Goal: Information Seeking & Learning: Learn about a topic

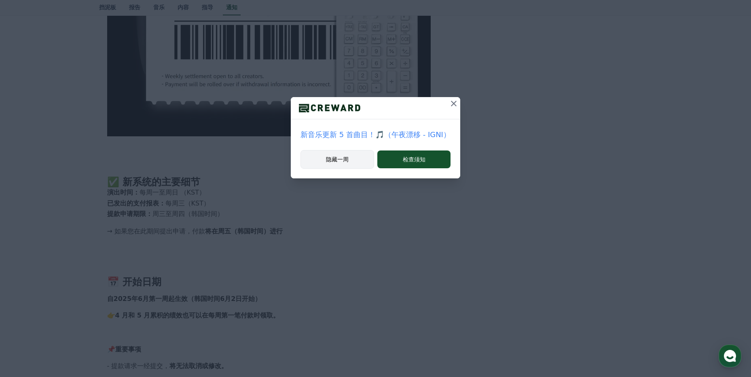
click at [356, 162] on button "隐藏一周" at bounding box center [337, 159] width 74 height 19
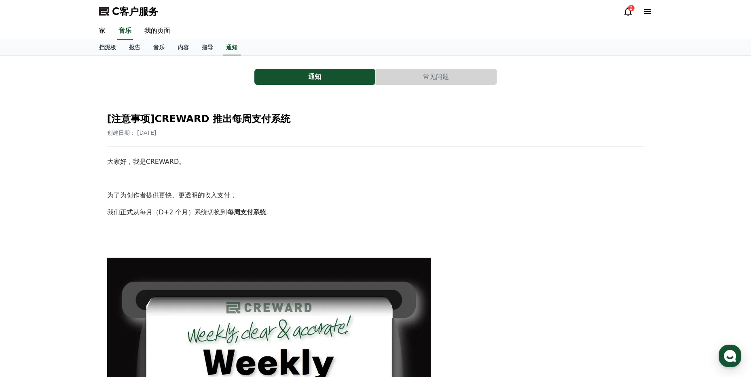
click at [629, 9] on div "2" at bounding box center [631, 8] width 6 height 6
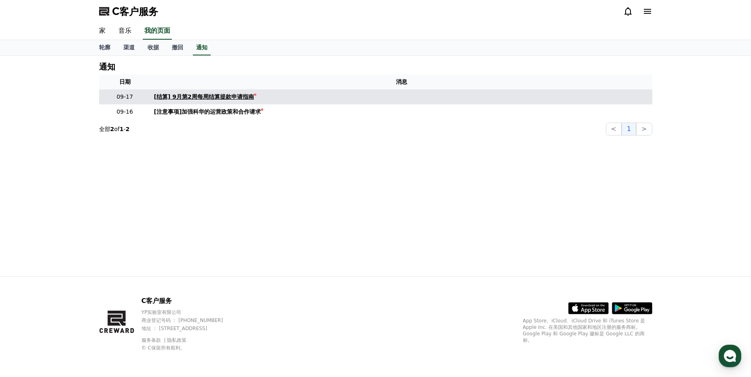
click at [256, 98] on link "[结算] 9月第2周每周结算提款申请指南" at bounding box center [401, 97] width 495 height 8
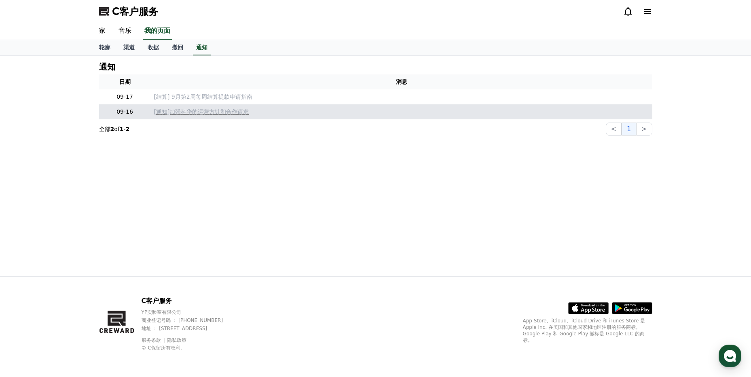
click at [224, 116] on p "[通知]加强科华的运营方针和合作请求" at bounding box center [401, 112] width 495 height 8
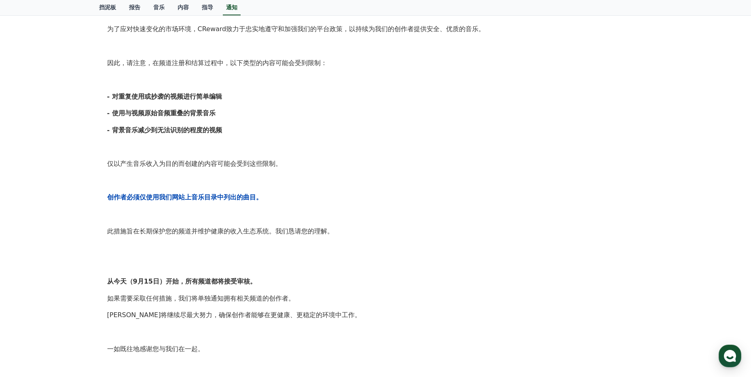
scroll to position [202, 0]
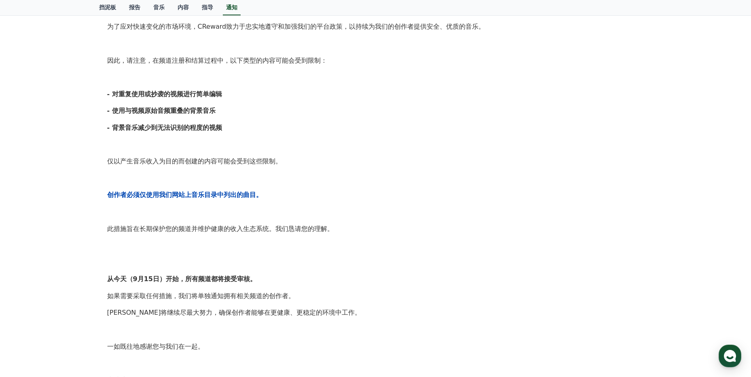
click at [666, 200] on div "通知 常见问题 [通知]加强科华的运营方针和合作请求 创建日期： [DATE] 创作者们大家好， 衷心感谢所有创作者一直与我们同在。 为了应对快速变化的市场环…" at bounding box center [375, 147] width 751 height 587
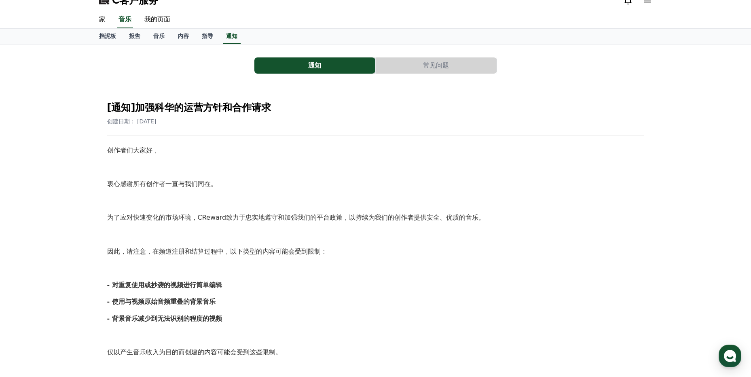
scroll to position [0, 0]
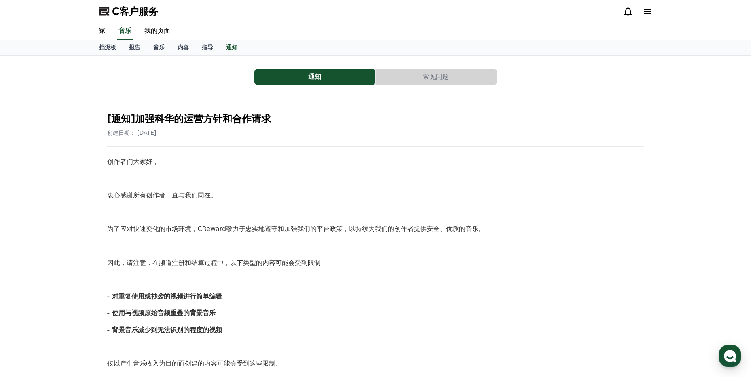
click at [648, 11] on icon at bounding box center [647, 11] width 7 height 5
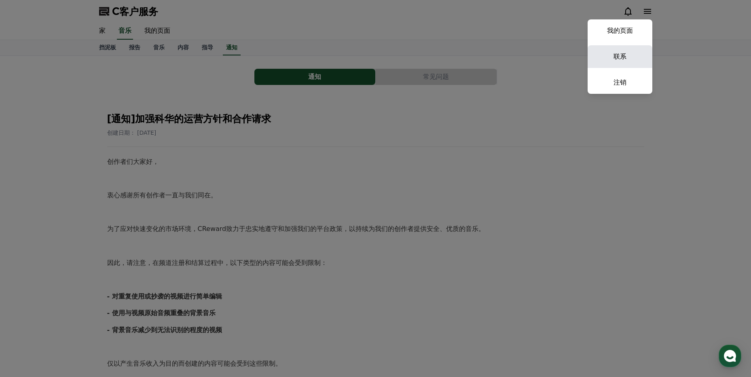
click at [626, 53] on link "联系" at bounding box center [619, 56] width 65 height 23
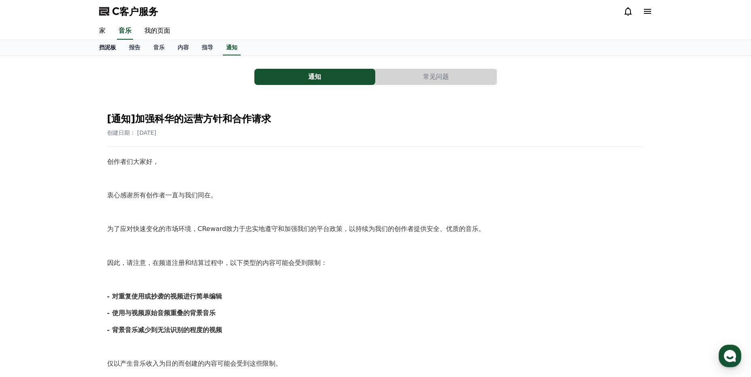
click at [106, 46] on font "挡泥板" at bounding box center [107, 47] width 17 height 6
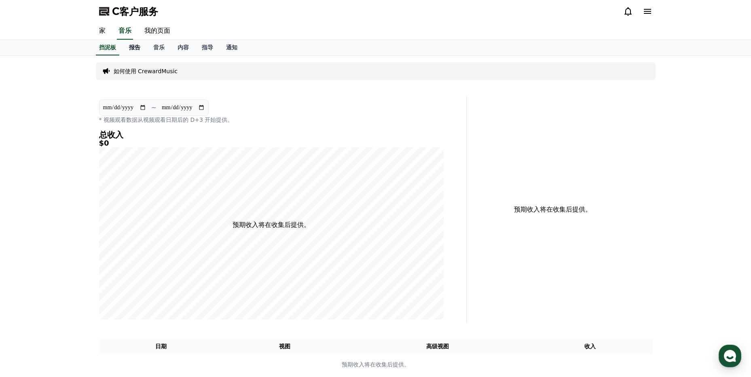
click at [137, 46] on font "报告" at bounding box center [134, 47] width 11 height 6
